Goal: Task Accomplishment & Management: Use online tool/utility

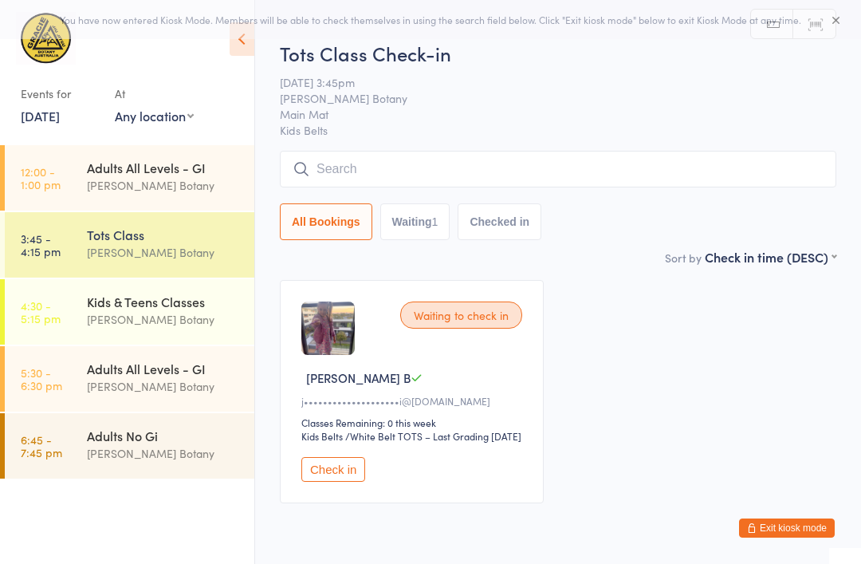
click at [172, 170] on div "Adults All Levels - GI" at bounding box center [164, 168] width 154 height 18
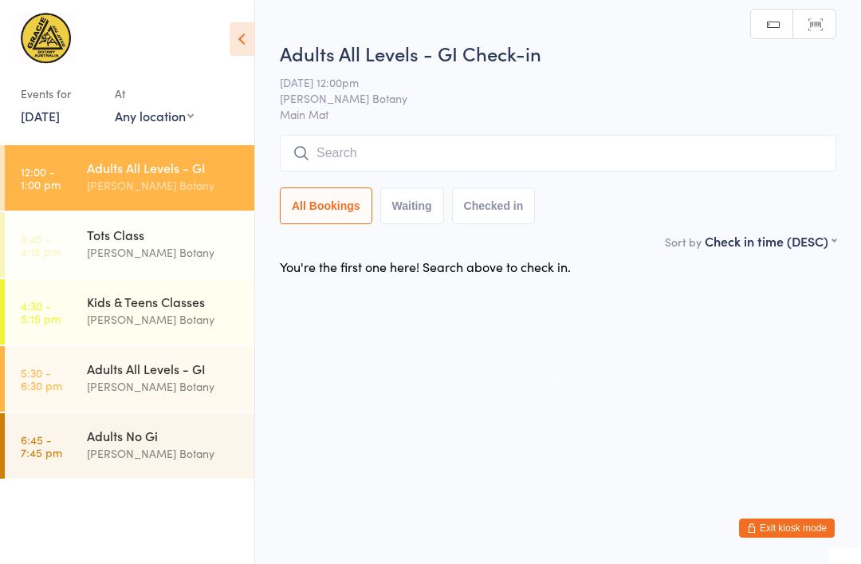
click at [499, 155] on input "search" at bounding box center [558, 153] width 557 height 37
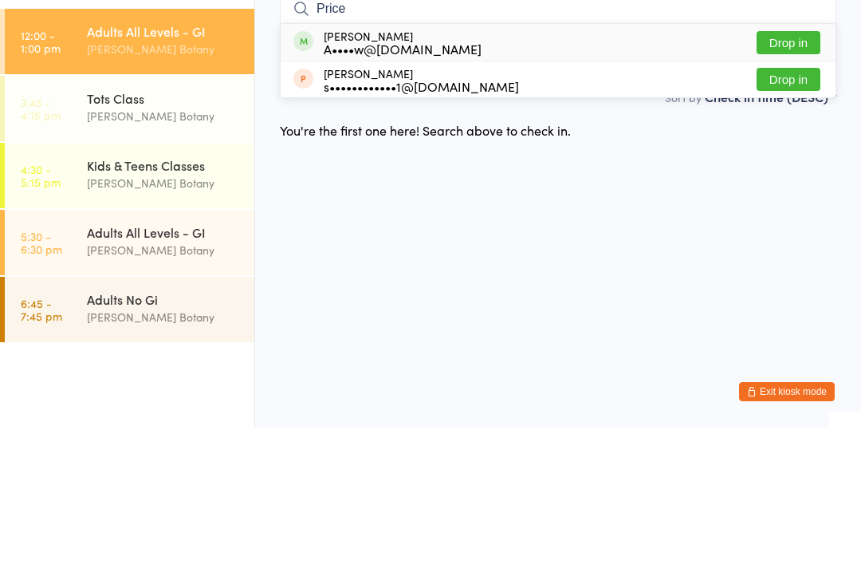
type input "Price"
click at [788, 167] on button "Drop in" at bounding box center [789, 178] width 64 height 23
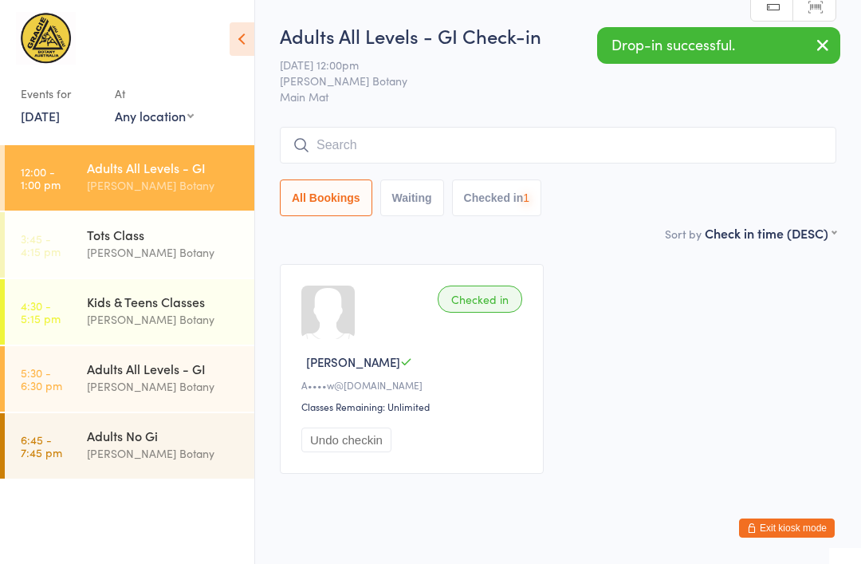
click at [557, 158] on input "search" at bounding box center [558, 145] width 557 height 37
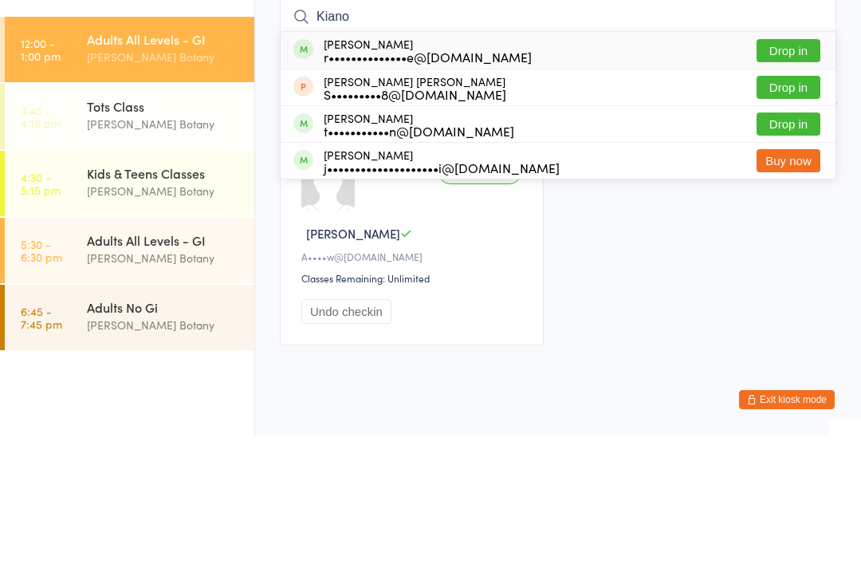
type input "Kiano"
click at [797, 167] on button "Drop in" at bounding box center [789, 178] width 64 height 23
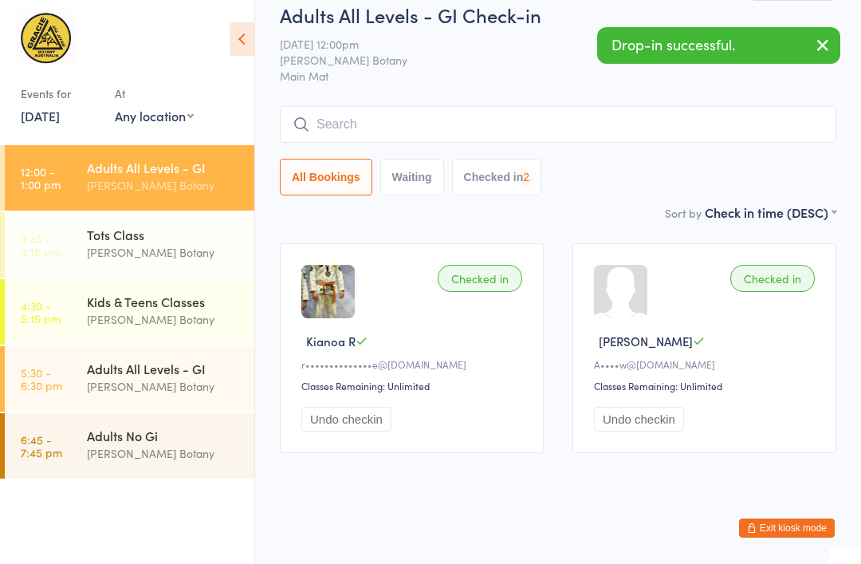
click at [544, 106] on input "search" at bounding box center [558, 124] width 557 height 37
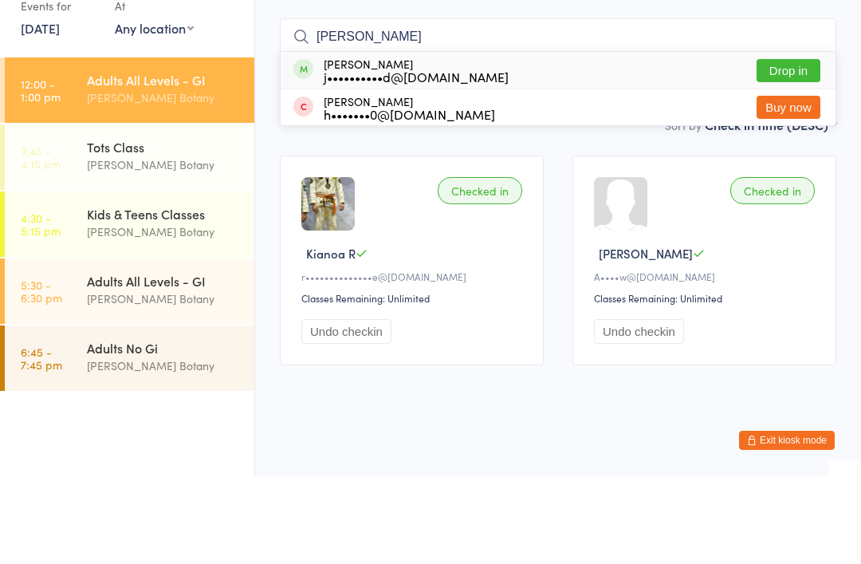
type input "[PERSON_NAME]"
click at [778, 147] on button "Drop in" at bounding box center [789, 158] width 64 height 23
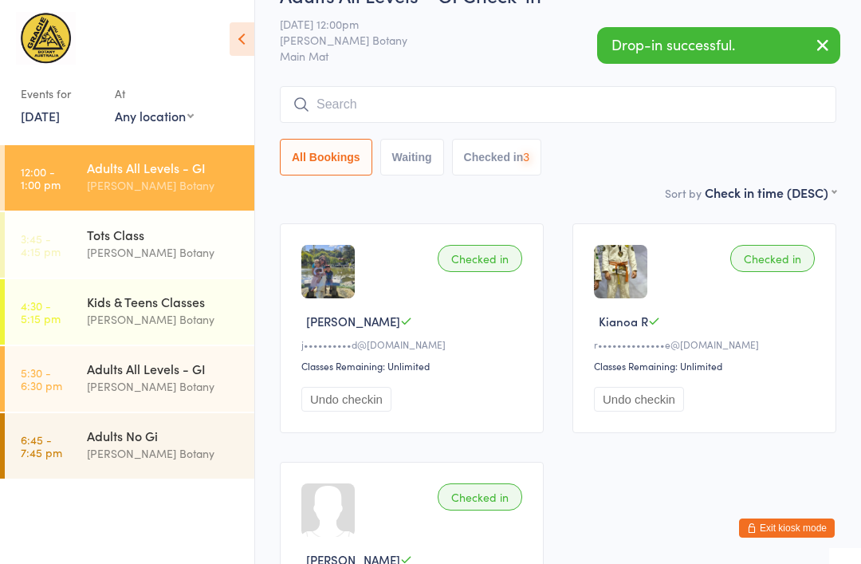
click at [597, 94] on input "search" at bounding box center [558, 104] width 557 height 37
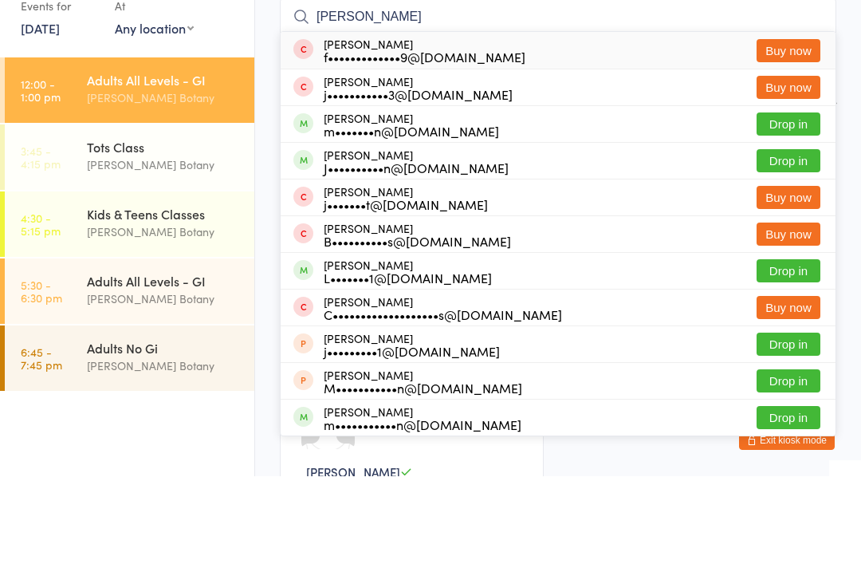
type input "[PERSON_NAME]"
click at [784, 237] on button "Drop in" at bounding box center [789, 248] width 64 height 23
